Goal: Information Seeking & Learning: Compare options

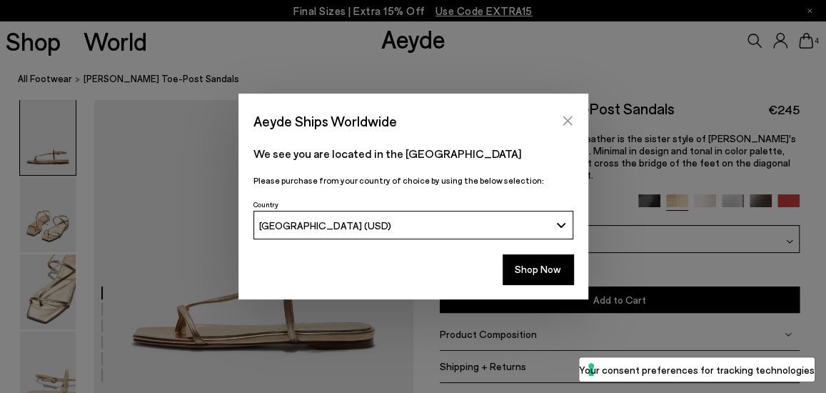
click at [569, 117] on icon "Close" at bounding box center [567, 120] width 11 height 11
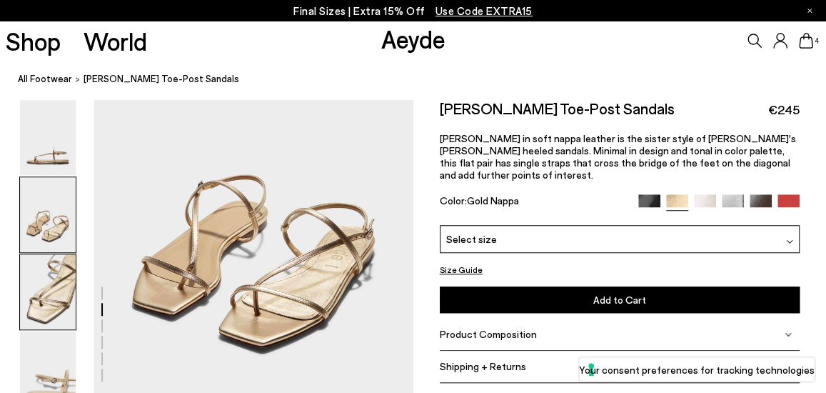
scroll to position [404, 0]
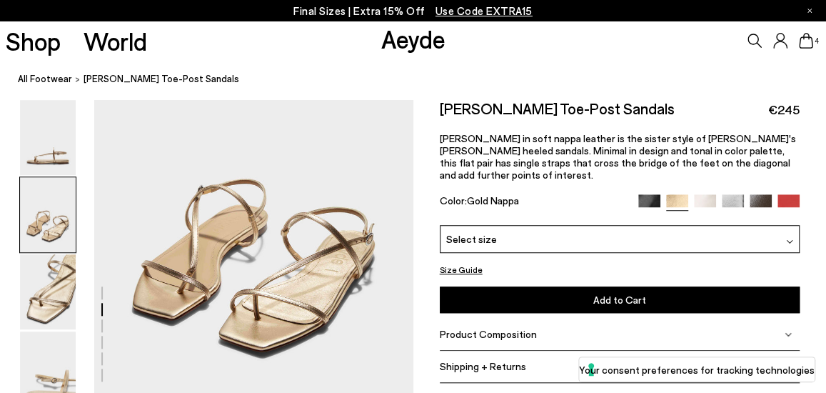
click at [701, 194] on img at bounding box center [705, 205] width 22 height 22
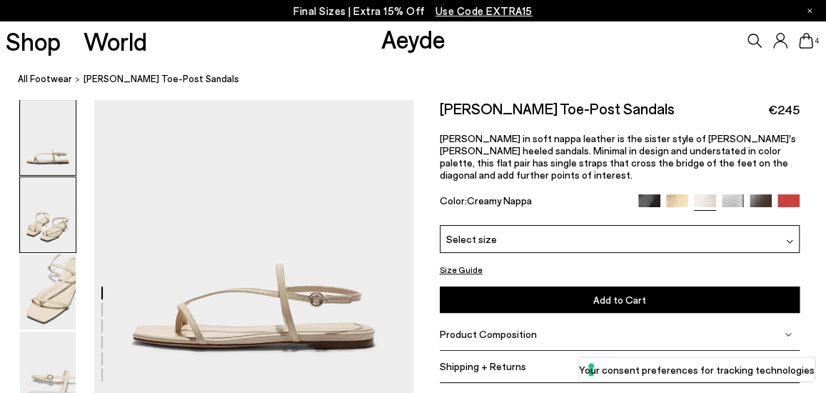
click at [70, 229] on img at bounding box center [48, 214] width 56 height 75
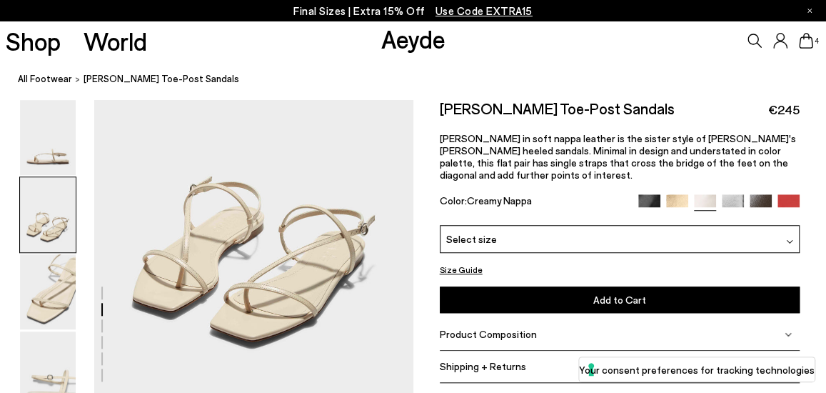
scroll to position [415, 0]
click at [731, 194] on img at bounding box center [733, 205] width 22 height 22
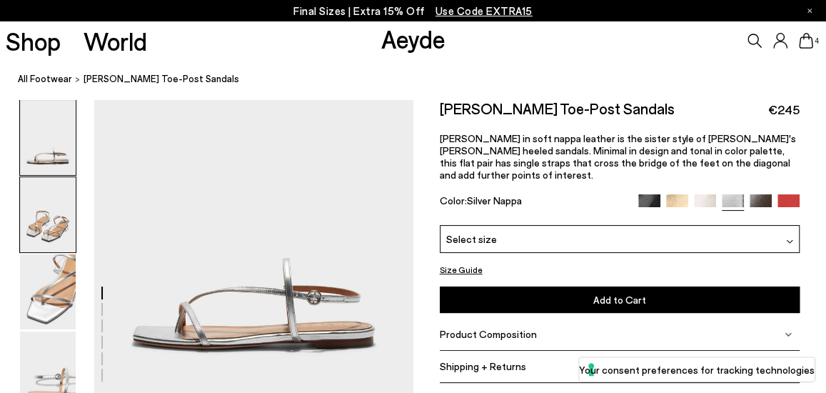
click at [51, 237] on img at bounding box center [48, 214] width 56 height 75
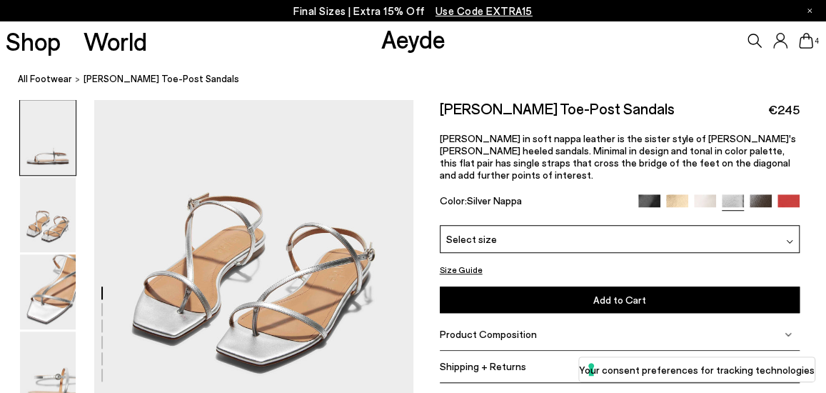
scroll to position [396, 0]
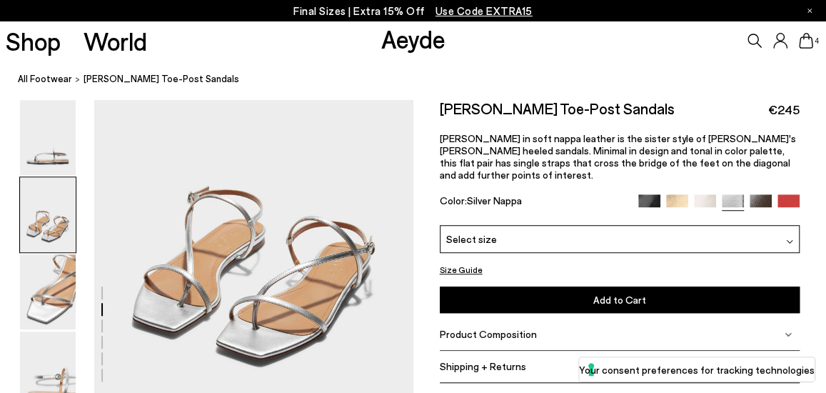
click at [759, 194] on img at bounding box center [761, 205] width 22 height 22
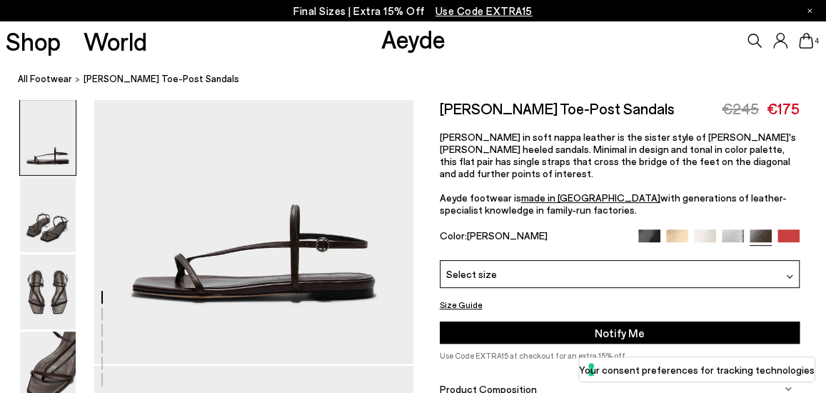
scroll to position [161, 0]
click at [791, 229] on img at bounding box center [789, 240] width 22 height 22
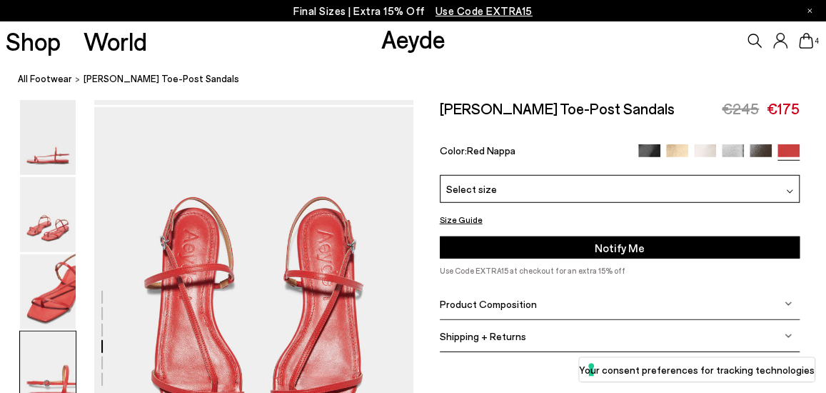
scroll to position [1698, 0]
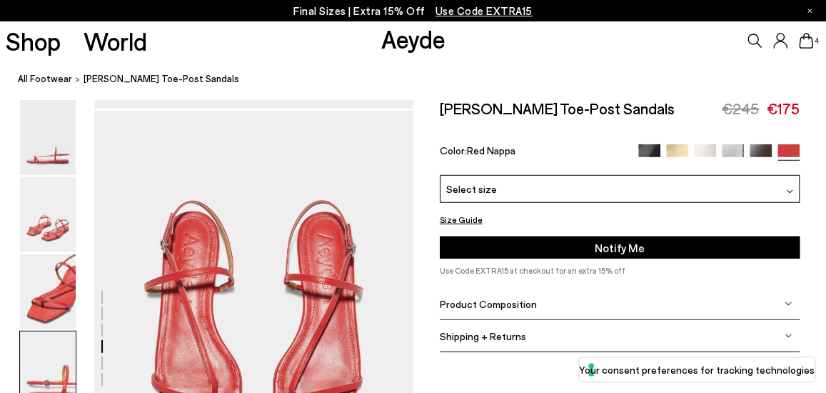
click at [647, 156] on img at bounding box center [650, 155] width 22 height 22
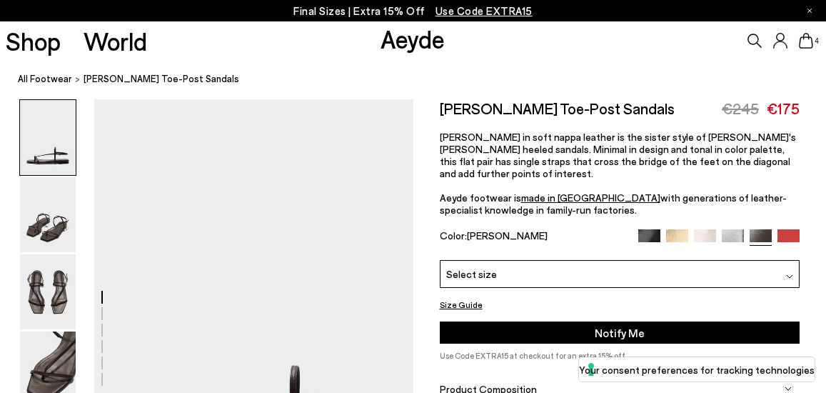
scroll to position [905, 0]
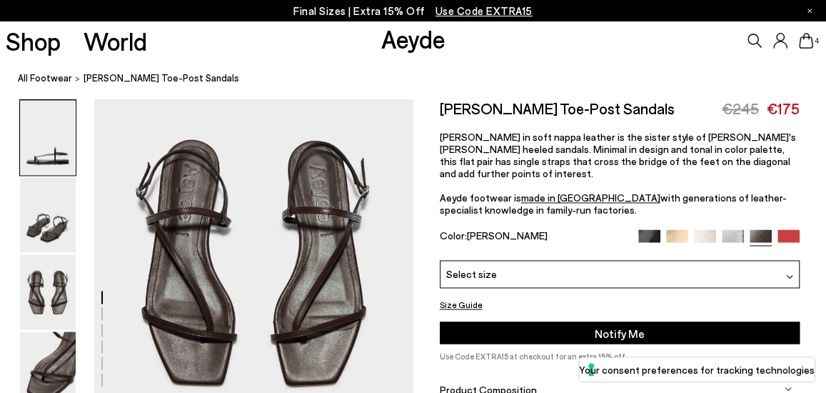
click at [789, 273] on img at bounding box center [789, 276] width 7 height 7
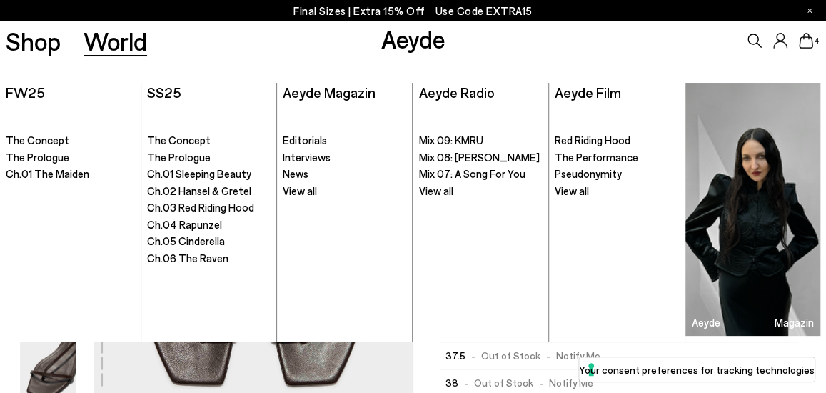
scroll to position [554, 0]
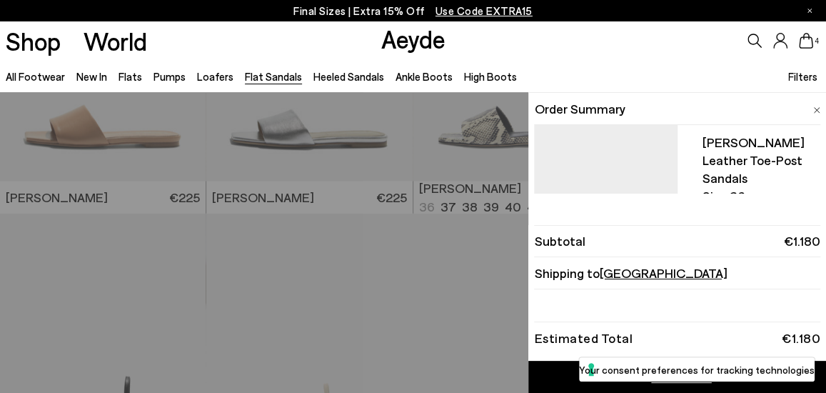
scroll to position [1052, 0]
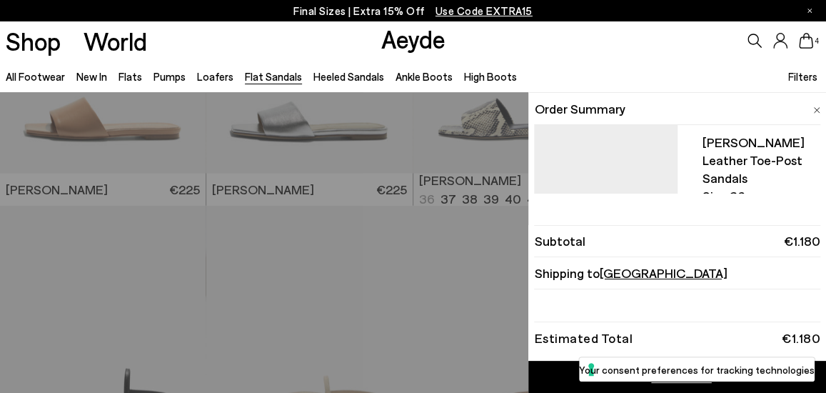
click at [817, 109] on img at bounding box center [817, 110] width 7 height 6
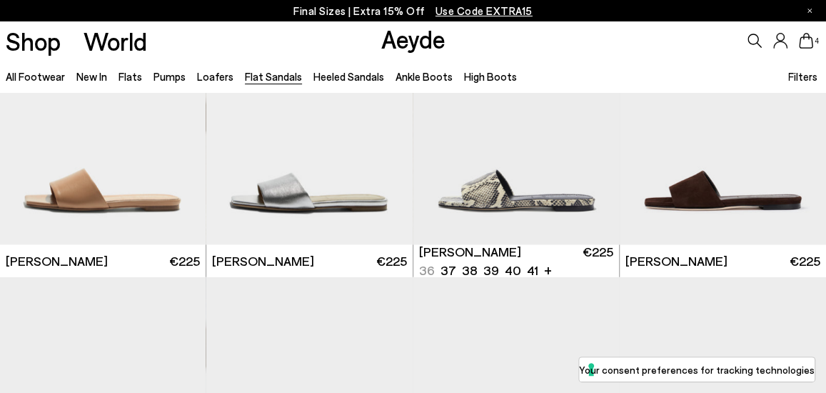
scroll to position [980, 0]
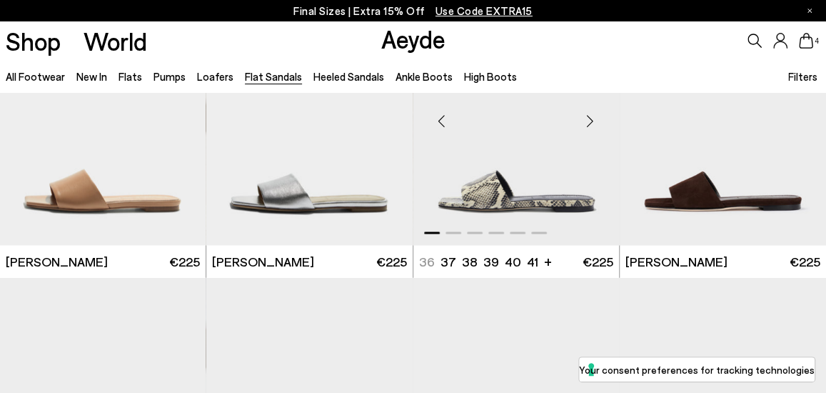
click at [494, 198] on img "1 / 6" at bounding box center [517, 115] width 206 height 259
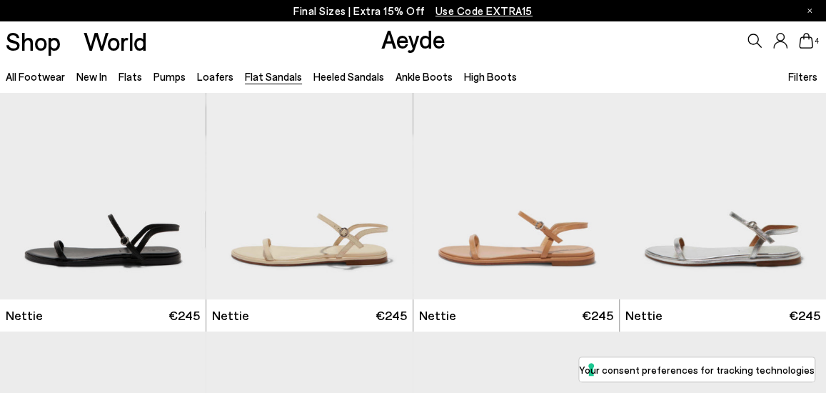
scroll to position [0, 0]
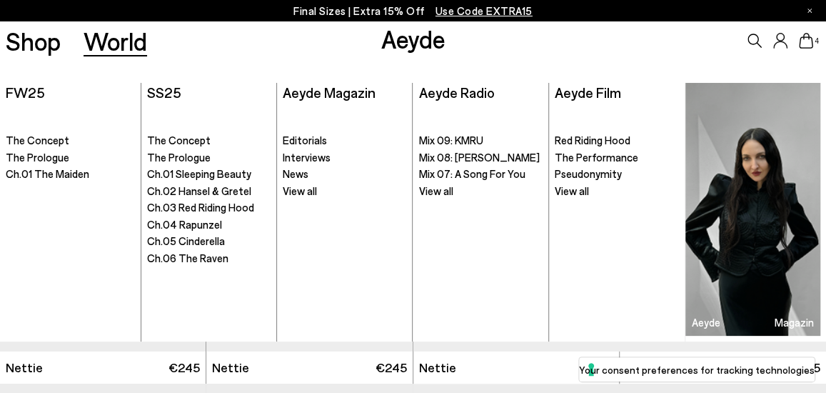
scroll to position [724, 0]
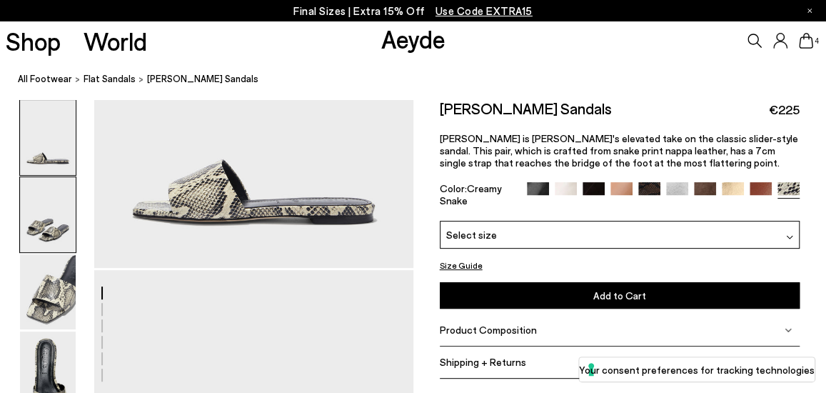
click at [44, 209] on img at bounding box center [48, 214] width 56 height 75
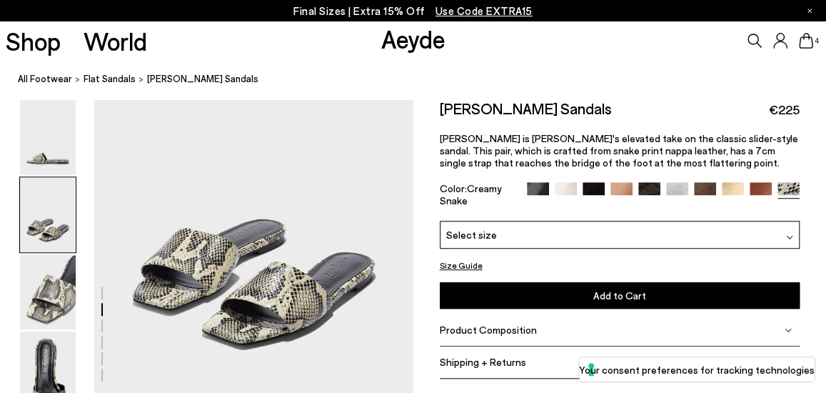
scroll to position [411, 0]
click at [63, 271] on img at bounding box center [48, 291] width 56 height 75
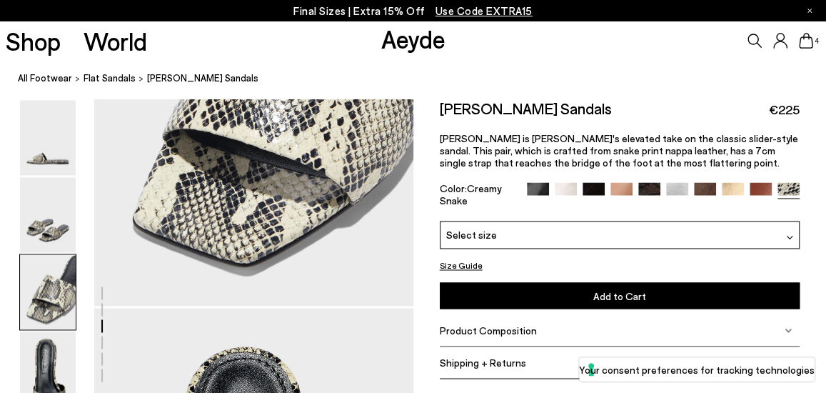
scroll to position [948, 0]
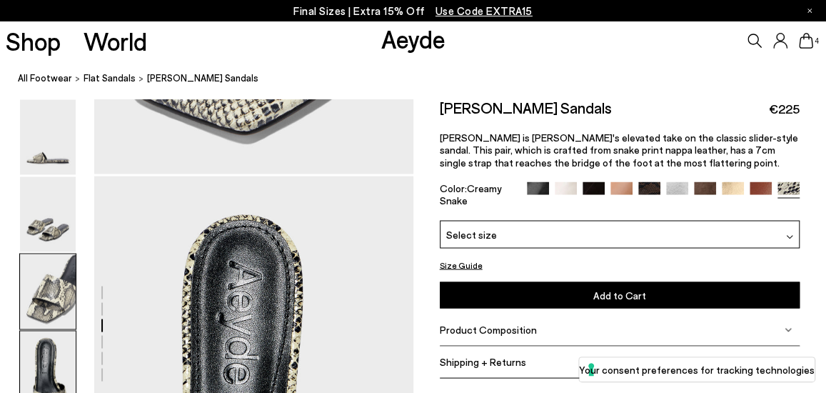
click at [46, 350] on img at bounding box center [48, 368] width 56 height 75
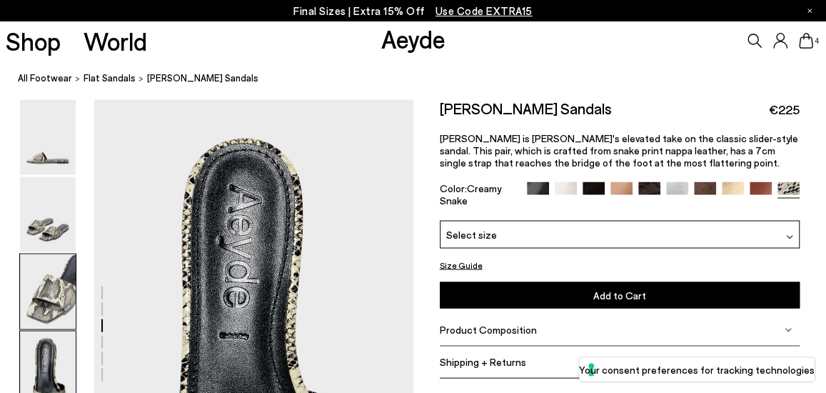
scroll to position [1151, 0]
